Goal: Book appointment/travel/reservation

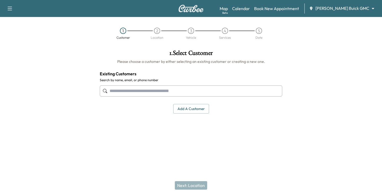
click at [339, 7] on body "Support Log Out Map Beta Calendar Book New Appointment [PERSON_NAME] Buick GMC …" at bounding box center [191, 98] width 382 height 196
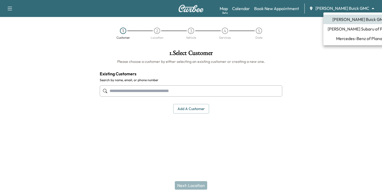
click at [344, 40] on span "Mercedes-Benz of Plano" at bounding box center [359, 38] width 46 height 6
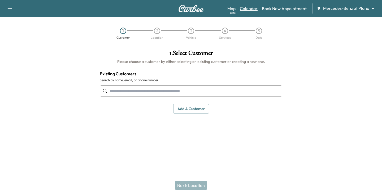
click at [249, 8] on link "Calendar" at bounding box center [249, 8] width 18 height 6
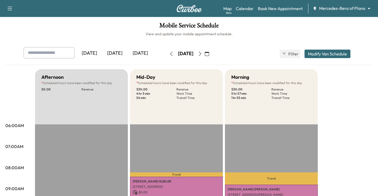
click at [202, 53] on icon "button" at bounding box center [200, 54] width 4 height 4
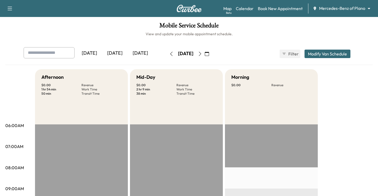
click at [204, 53] on button "button" at bounding box center [199, 54] width 9 height 8
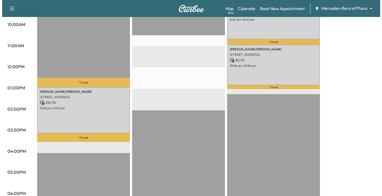
scroll to position [186, 0]
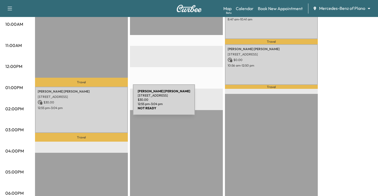
click at [93, 103] on p "$ 30.00" at bounding box center [81, 102] width 87 height 5
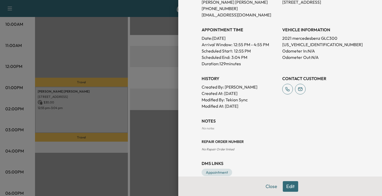
scroll to position [133, 0]
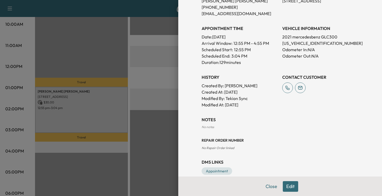
click at [114, 129] on div at bounding box center [191, 98] width 382 height 196
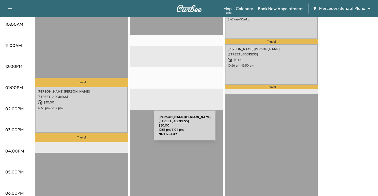
click at [114, 129] on div "[PERSON_NAME] [STREET_ADDRESS] $ 30.00 12:55 pm - 3:04 pm" at bounding box center [81, 110] width 93 height 46
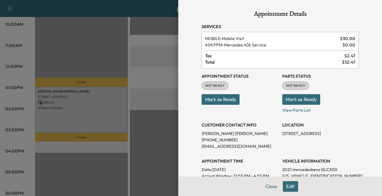
click at [284, 189] on button "Edit" at bounding box center [290, 186] width 15 height 11
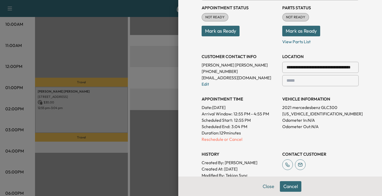
scroll to position [106, 0]
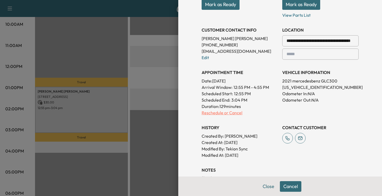
click at [231, 112] on p "Reschedule or Cancel" at bounding box center [239, 112] width 76 height 6
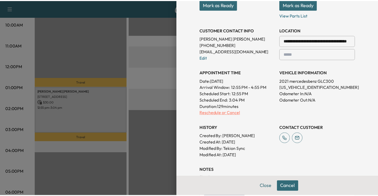
scroll to position [0, 0]
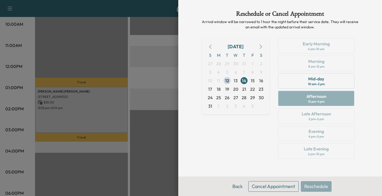
click at [274, 184] on button "Cancel Appointment" at bounding box center [273, 186] width 50 height 11
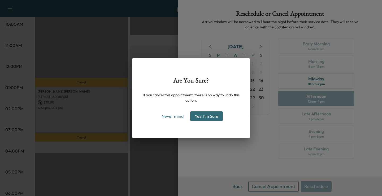
click at [213, 116] on button "Yes, I'm Sure" at bounding box center [206, 116] width 33 height 10
